Goal: Information Seeking & Learning: Learn about a topic

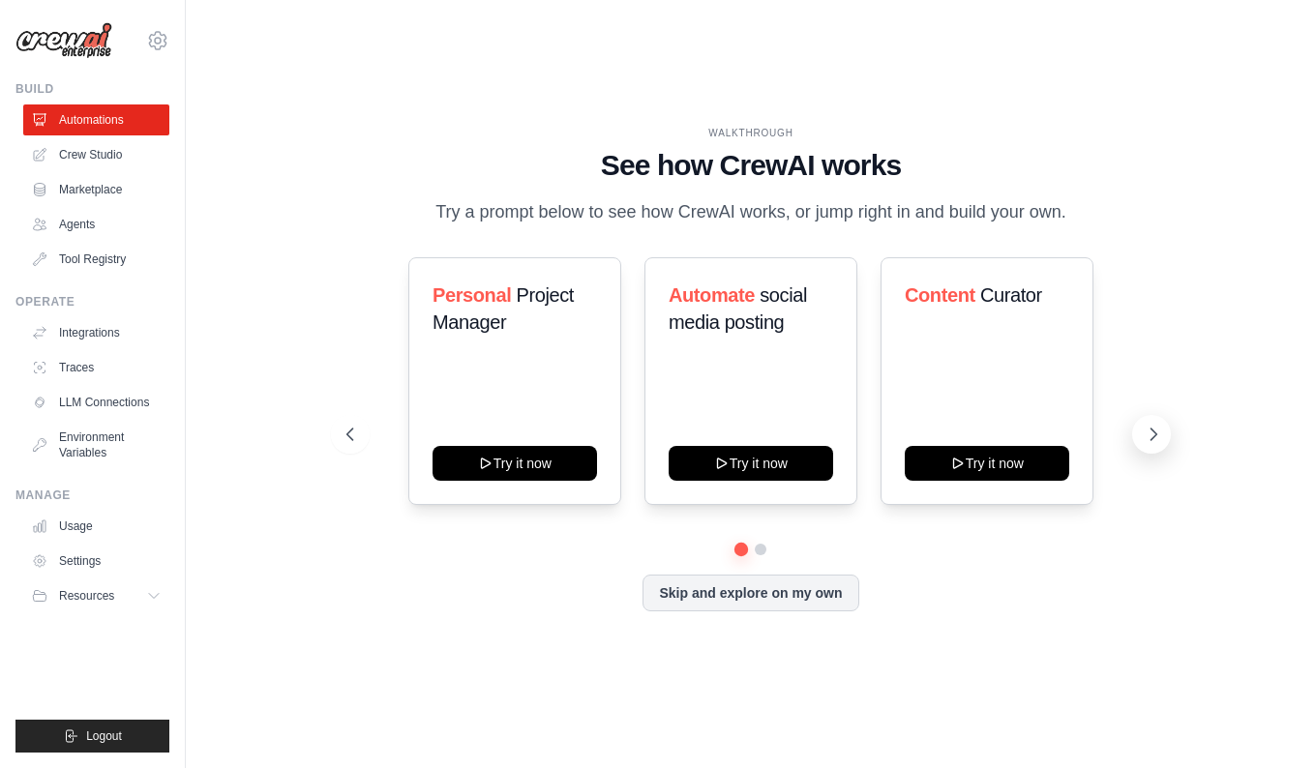
click at [1141, 438] on button at bounding box center [1151, 434] width 39 height 39
click at [353, 432] on icon at bounding box center [348, 434] width 19 height 19
click at [728, 585] on button "Skip and explore on my own" at bounding box center [751, 591] width 216 height 37
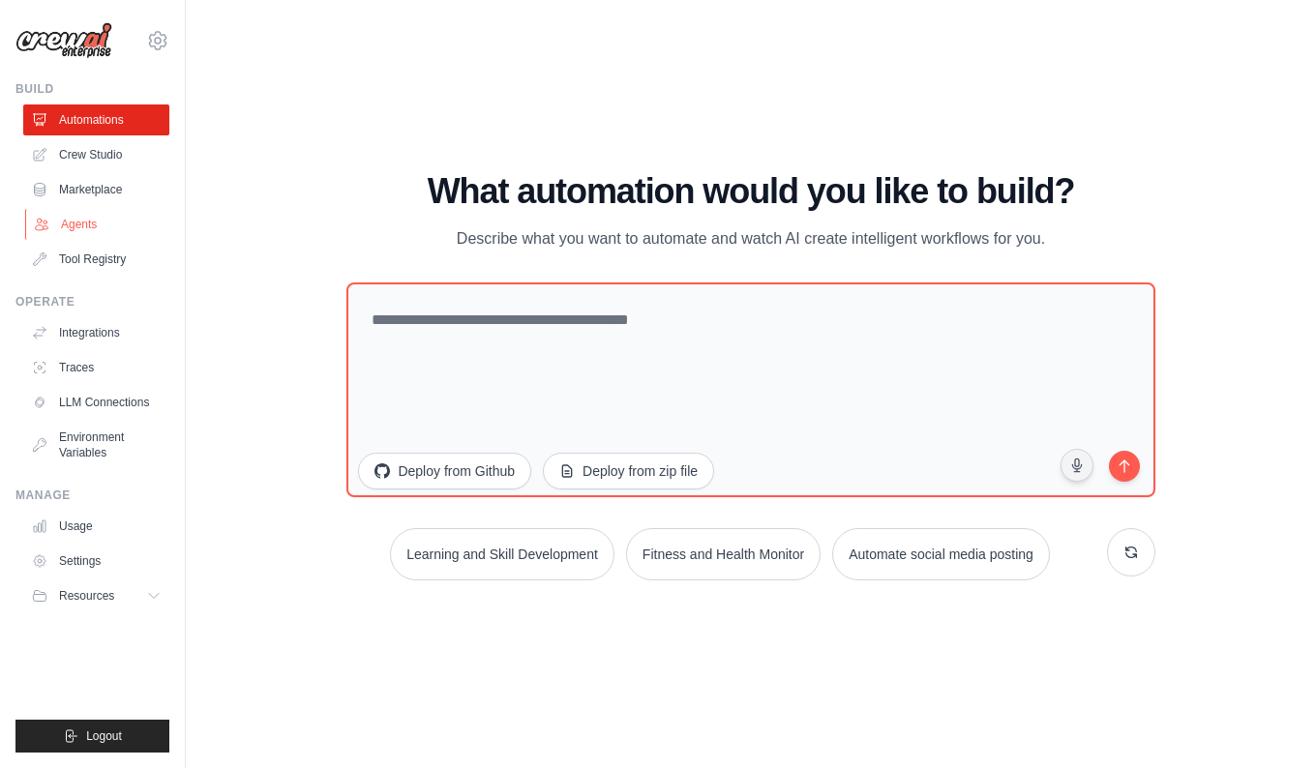
click at [80, 225] on link "Agents" at bounding box center [98, 224] width 146 height 31
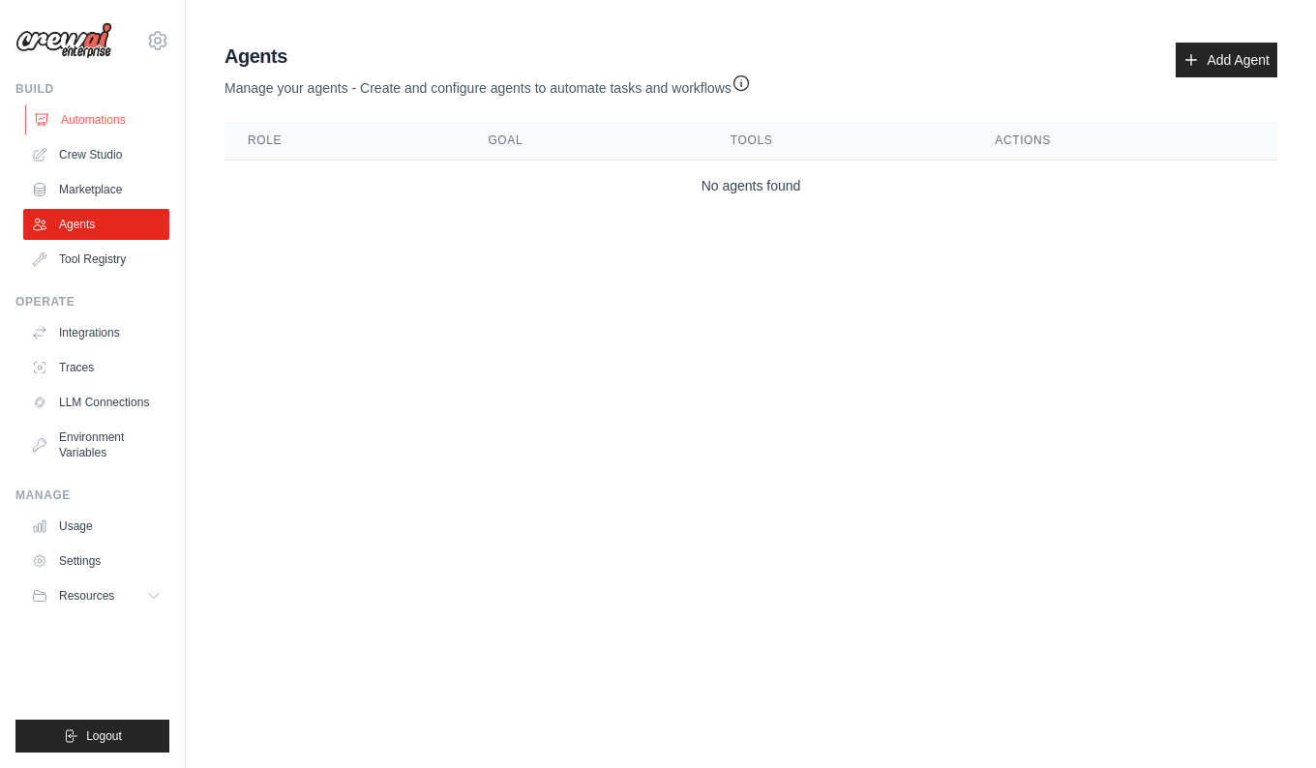
click at [106, 122] on link "Automations" at bounding box center [98, 120] width 146 height 31
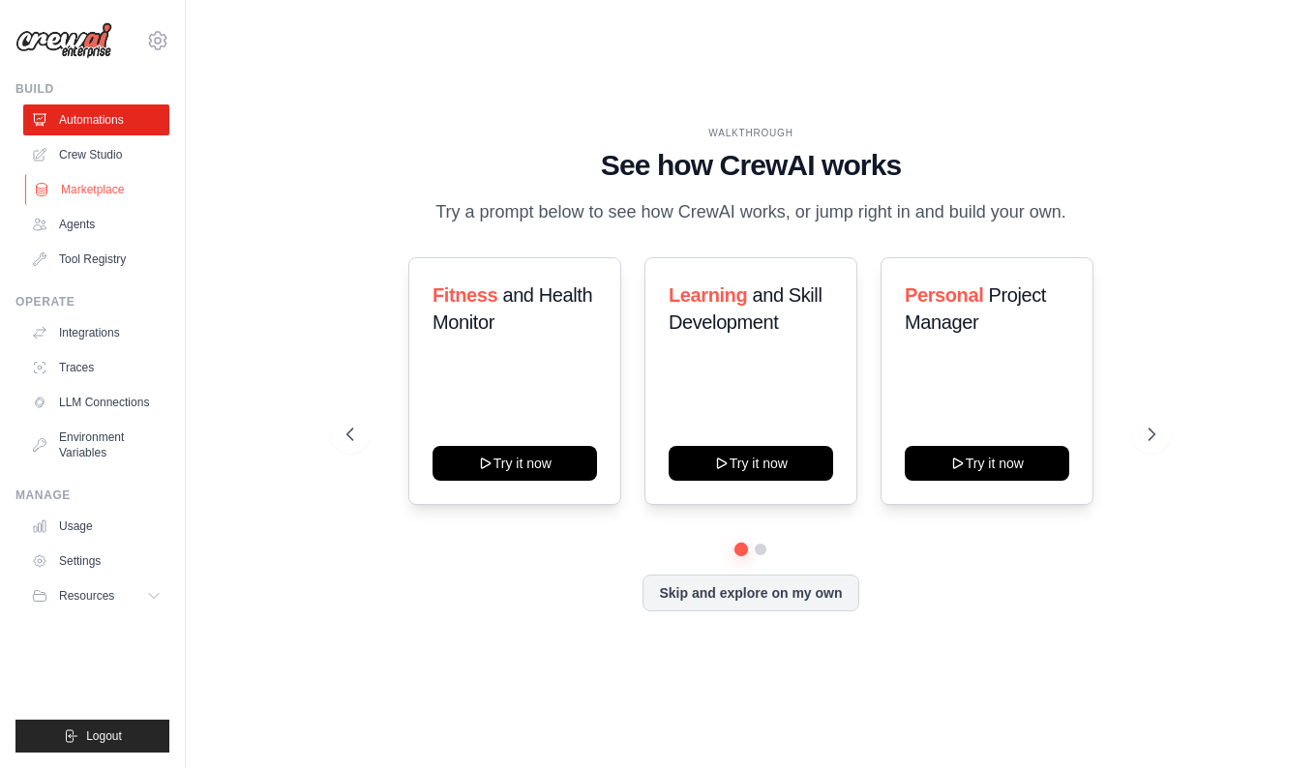
click at [95, 181] on link "Marketplace" at bounding box center [98, 189] width 146 height 31
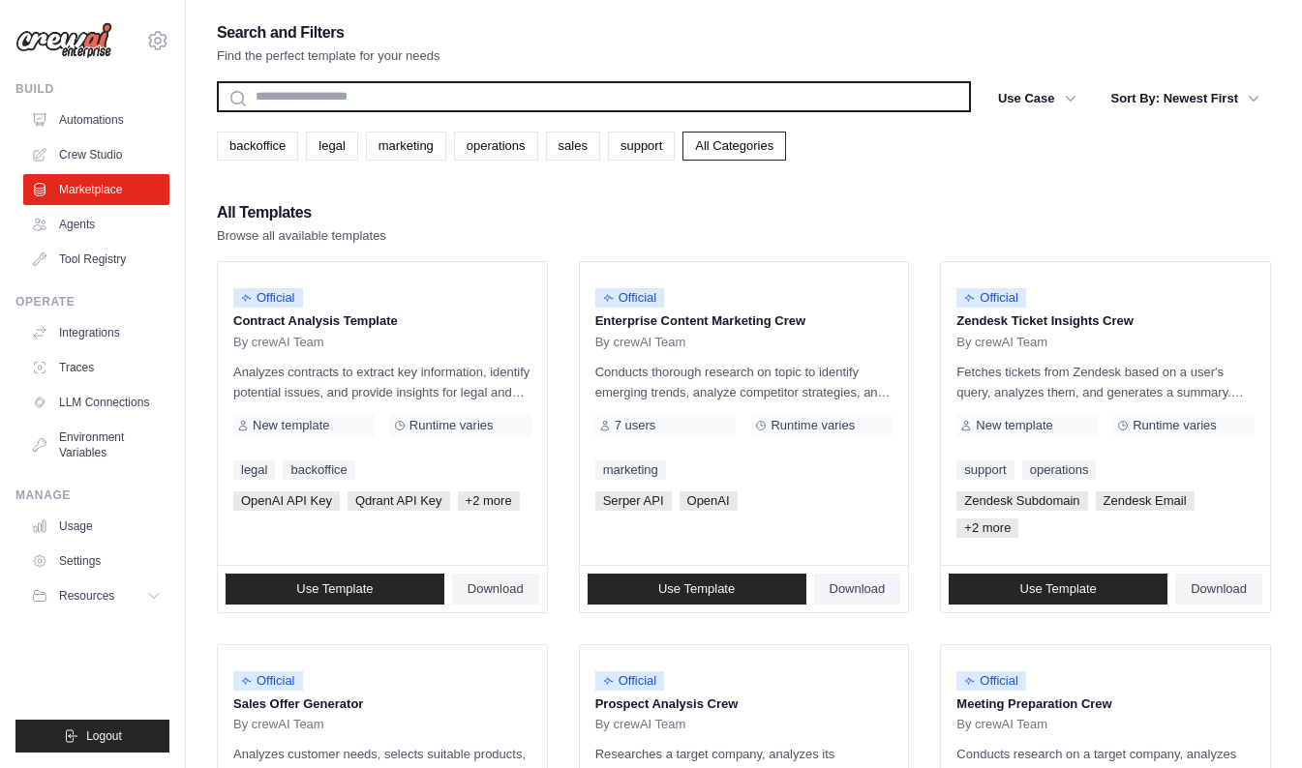
click at [277, 102] on input "text" at bounding box center [594, 96] width 754 height 31
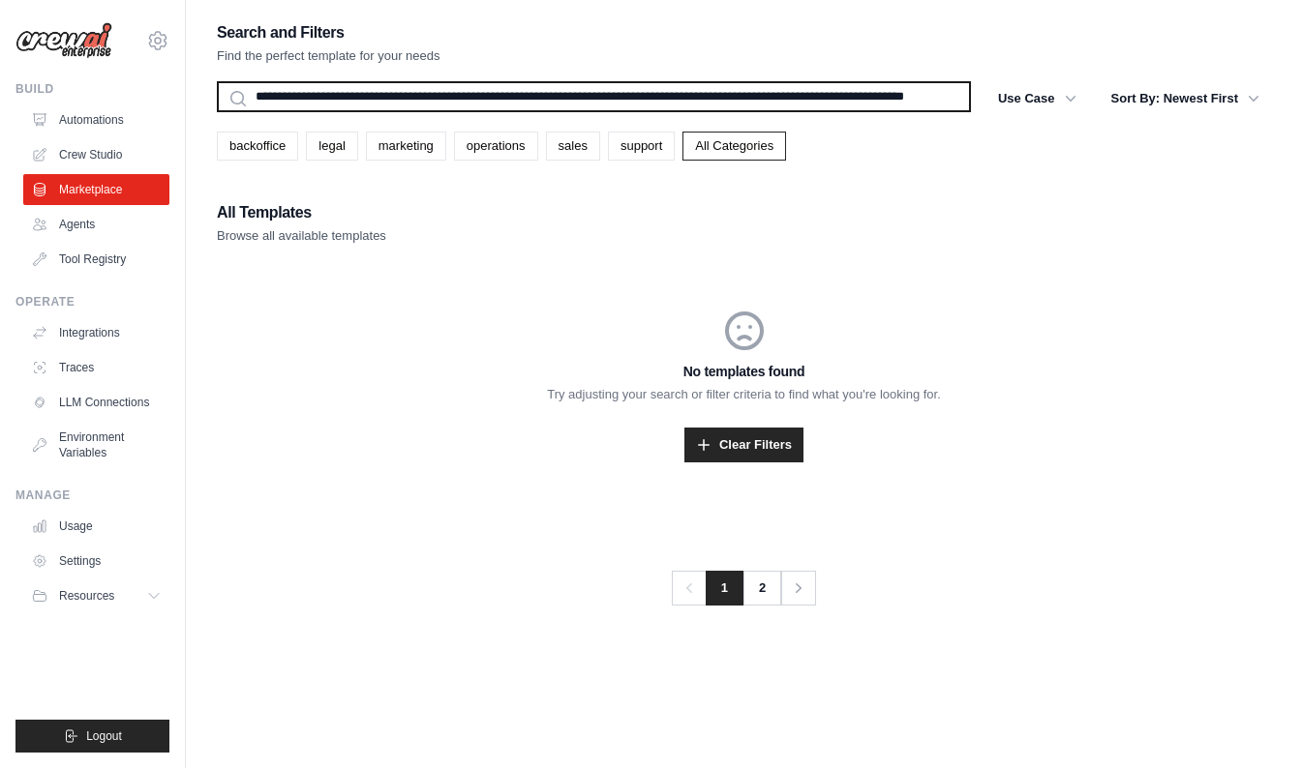
scroll to position [0, 30]
type input "**********"
click at [216, 111] on button "Search" at bounding box center [216, 111] width 1 height 1
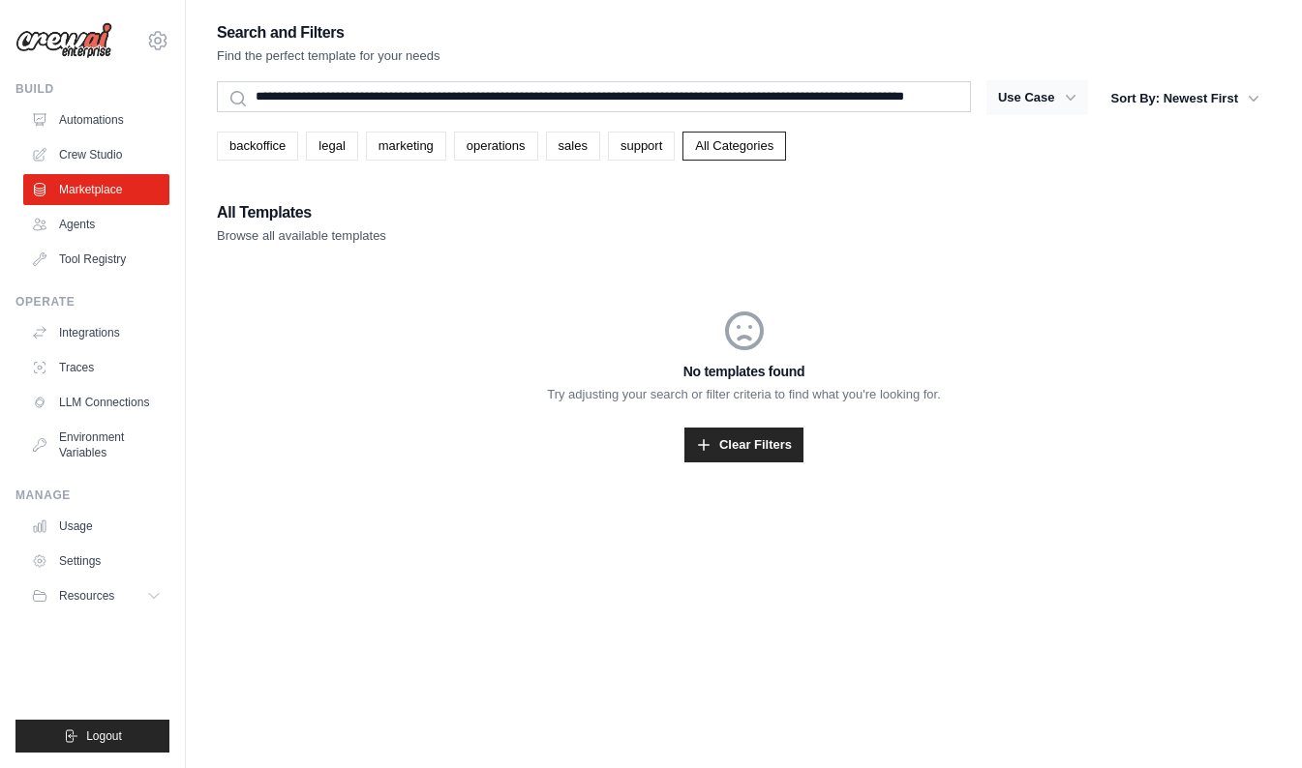
click at [1064, 100] on icon "button" at bounding box center [1070, 97] width 19 height 19
click at [1057, 89] on button "Use Case" at bounding box center [1037, 97] width 102 height 35
click at [426, 152] on link "marketing" at bounding box center [406, 146] width 80 height 29
click at [742, 150] on link "All Categories" at bounding box center [734, 146] width 104 height 29
